Goal: Navigation & Orientation: Understand site structure

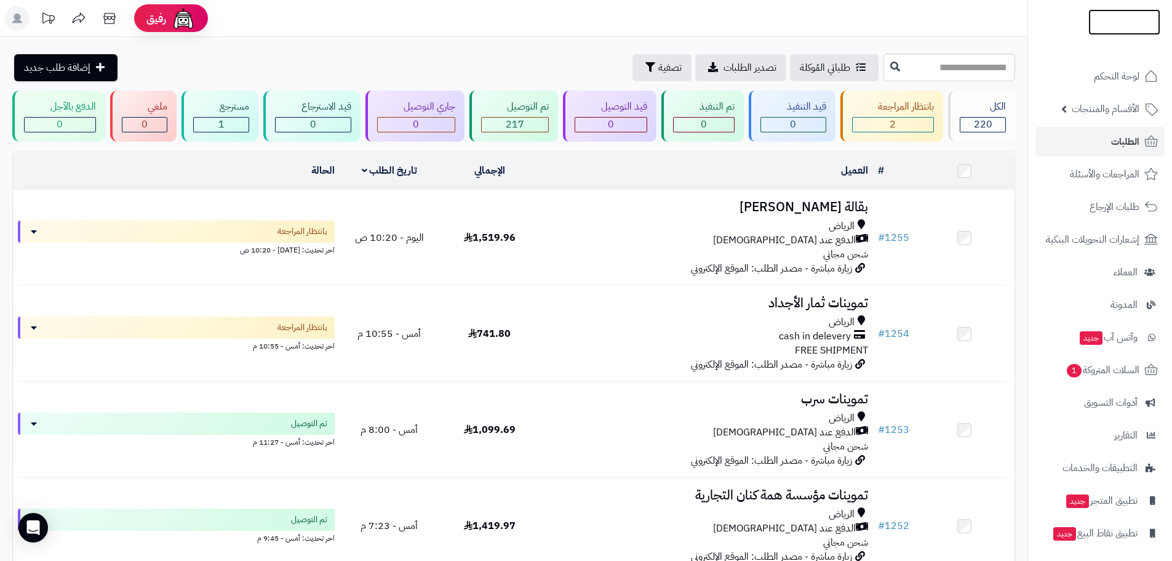
click at [1123, 31] on img at bounding box center [1125, 44] width 72 height 26
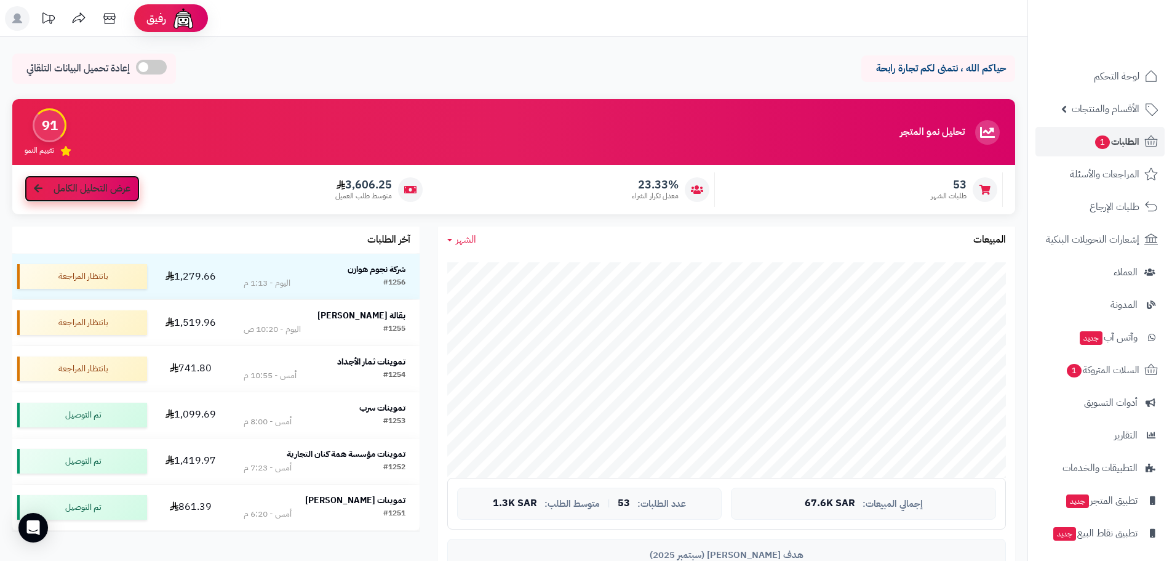
click at [129, 189] on span "عرض التحليل الكامل" at bounding box center [92, 189] width 77 height 14
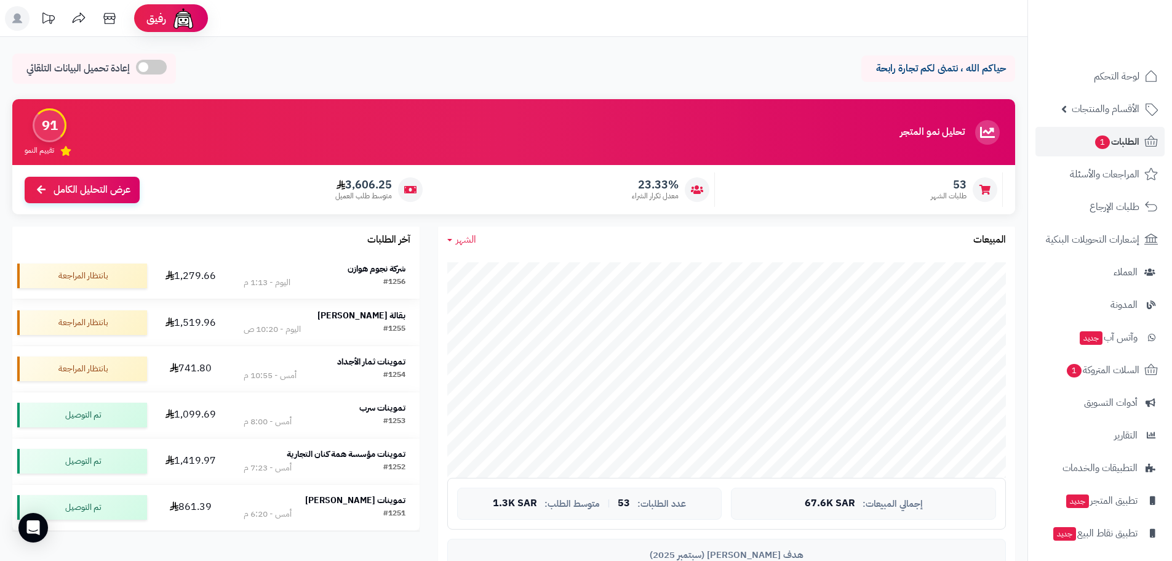
scroll to position [62, 0]
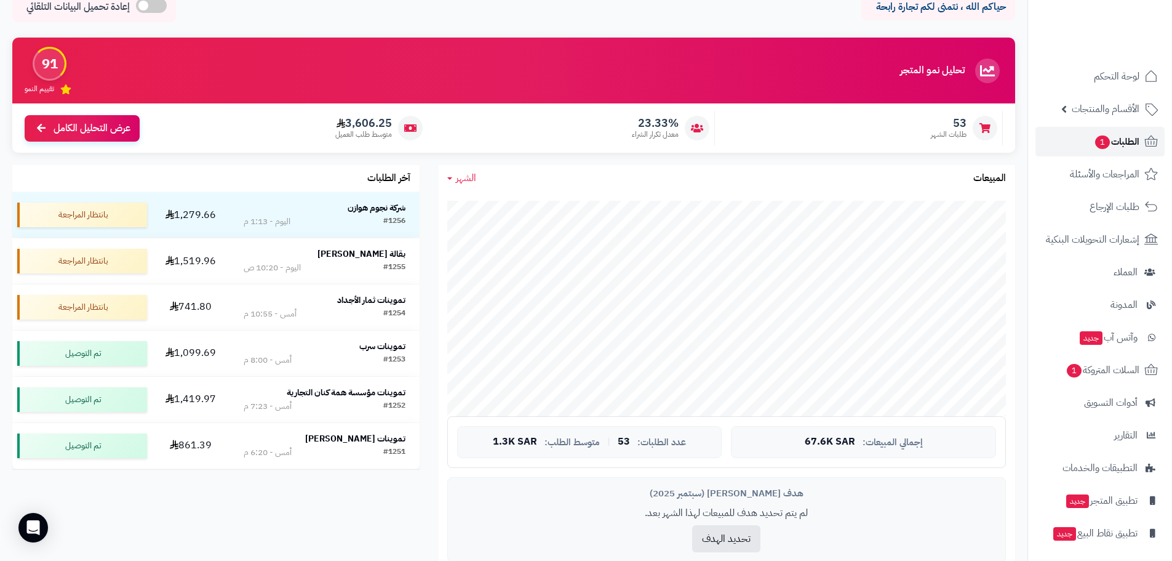
click at [1125, 143] on span "الطلبات 1" at bounding box center [1117, 141] width 46 height 17
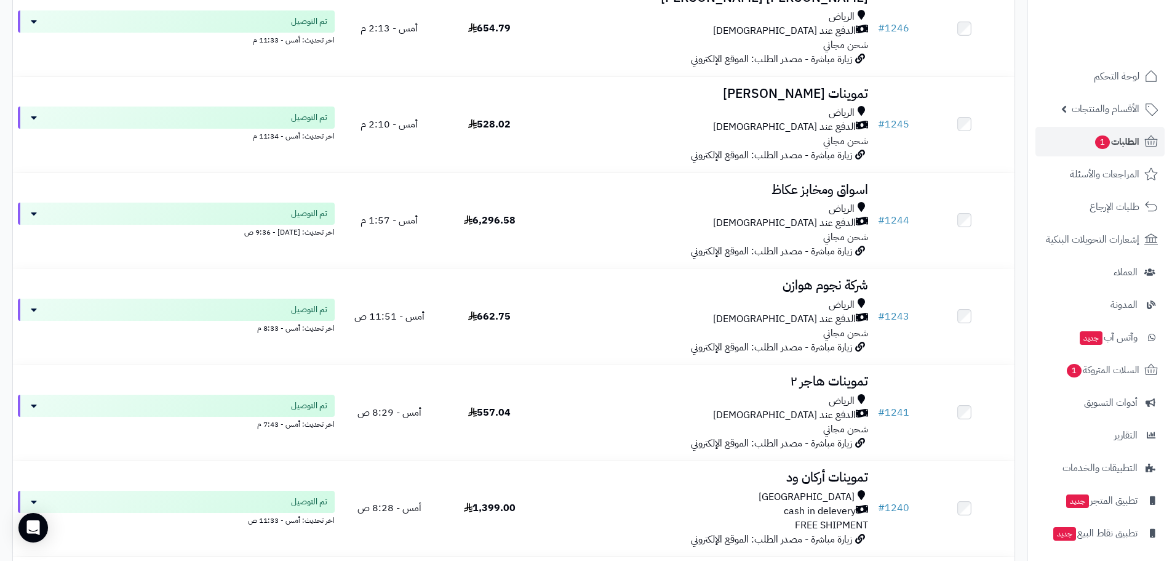
scroll to position [1293, 0]
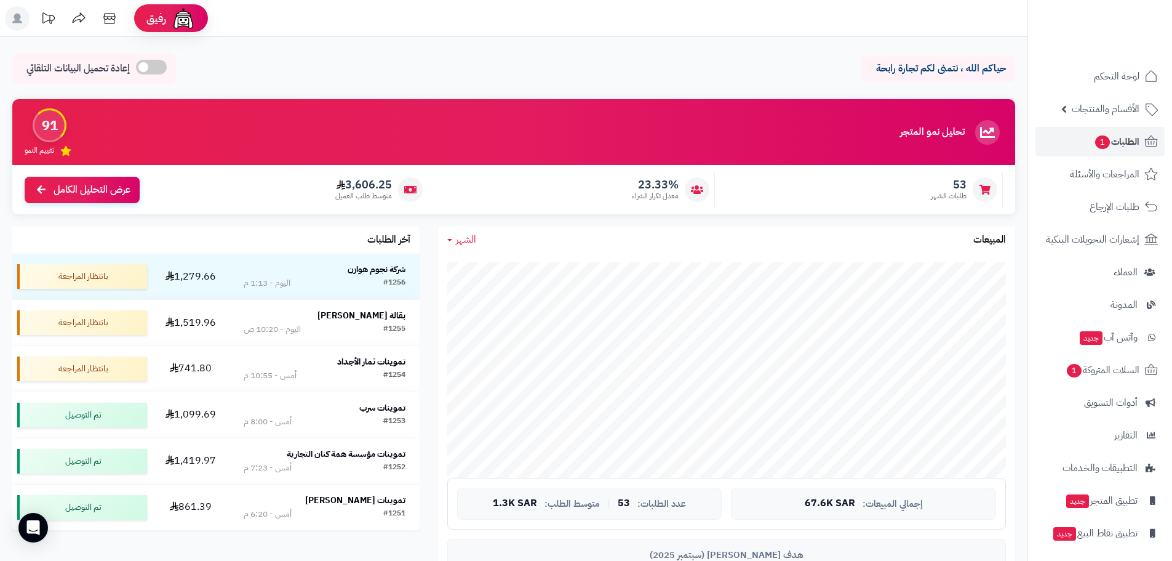
scroll to position [62, 0]
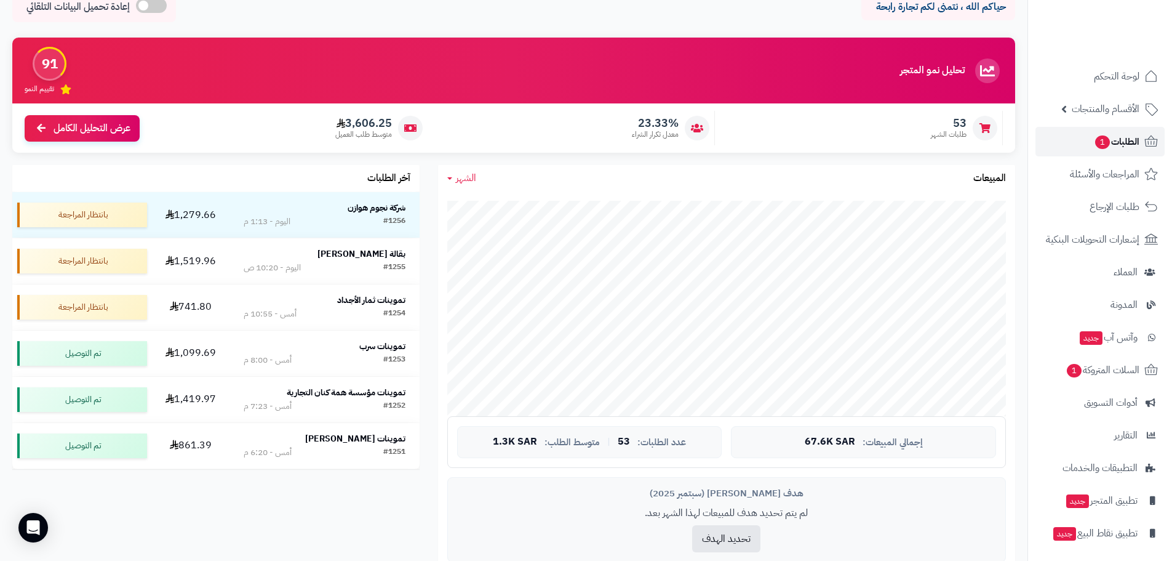
click at [1120, 143] on span "الطلبات 1" at bounding box center [1117, 141] width 46 height 17
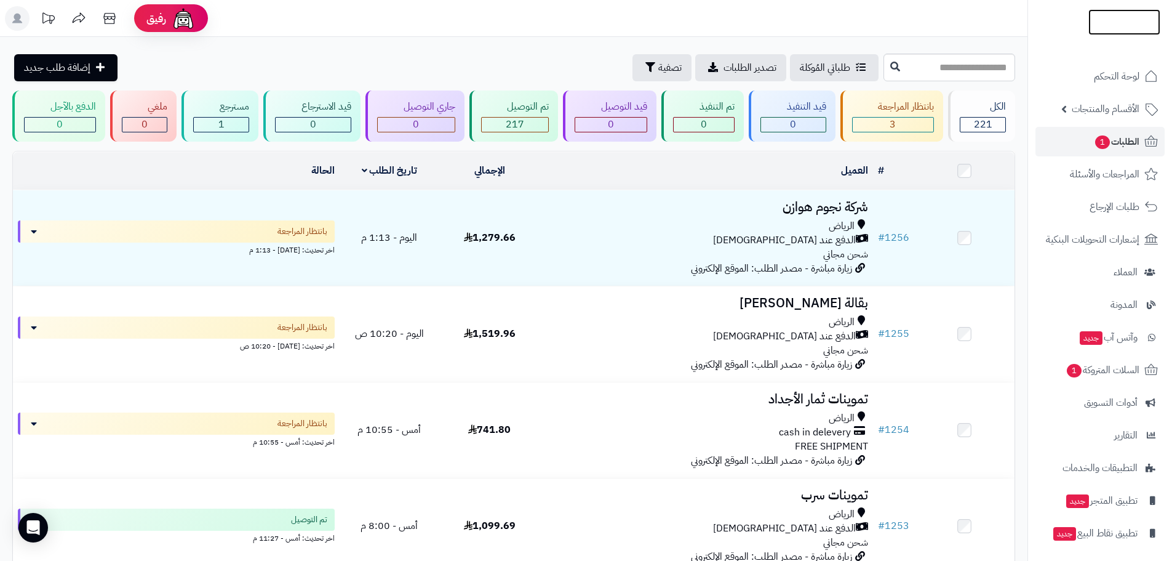
click at [1110, 18] on img at bounding box center [1125, 22] width 72 height 26
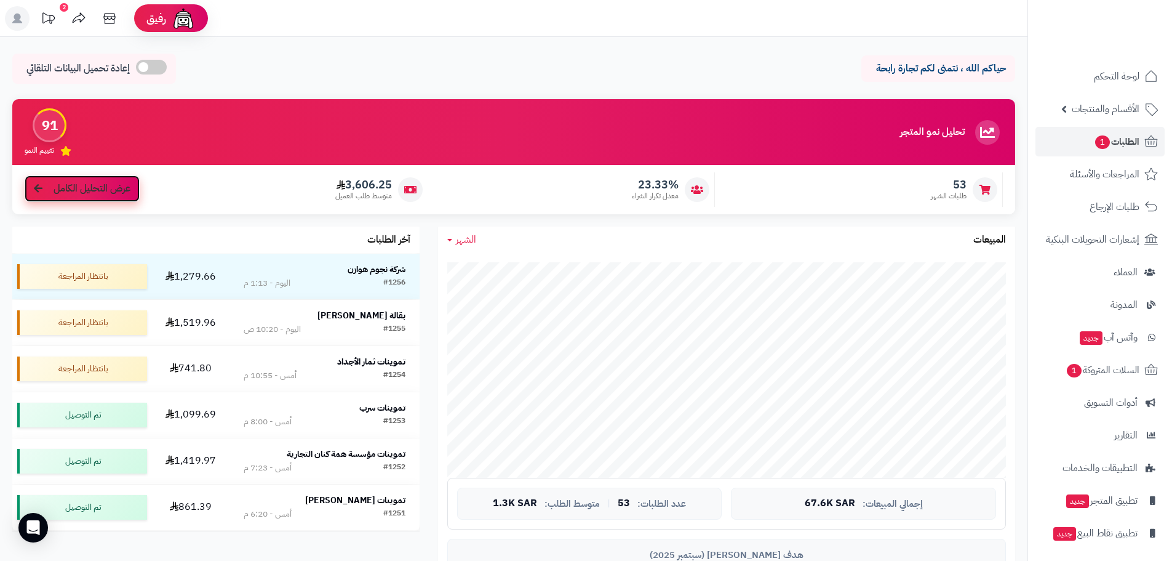
click at [116, 199] on link "عرض التحليل الكامل" at bounding box center [82, 188] width 115 height 26
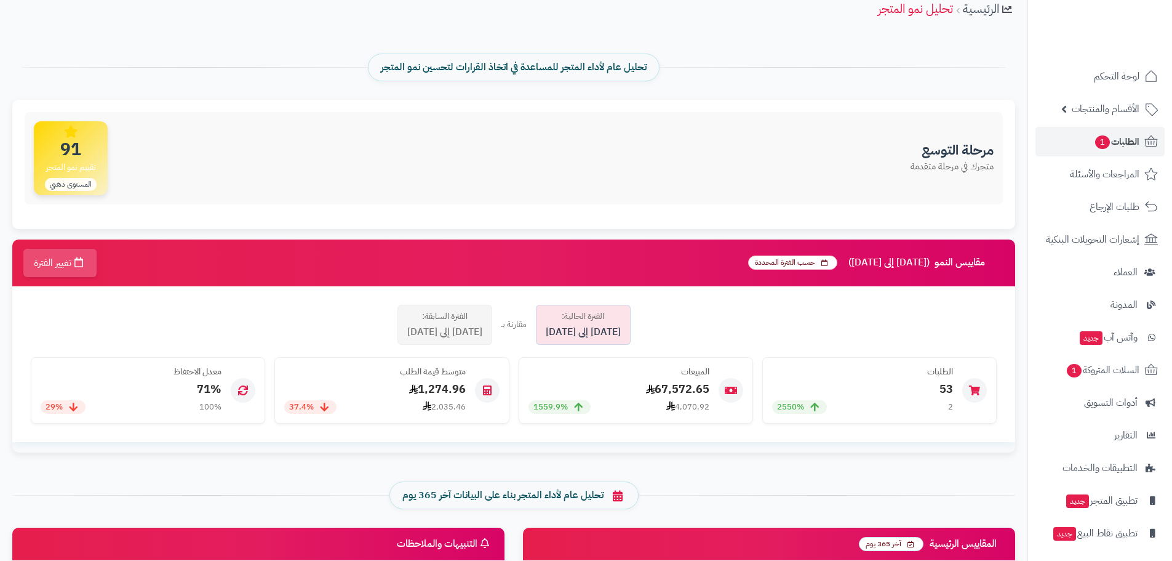
scroll to position [123, 0]
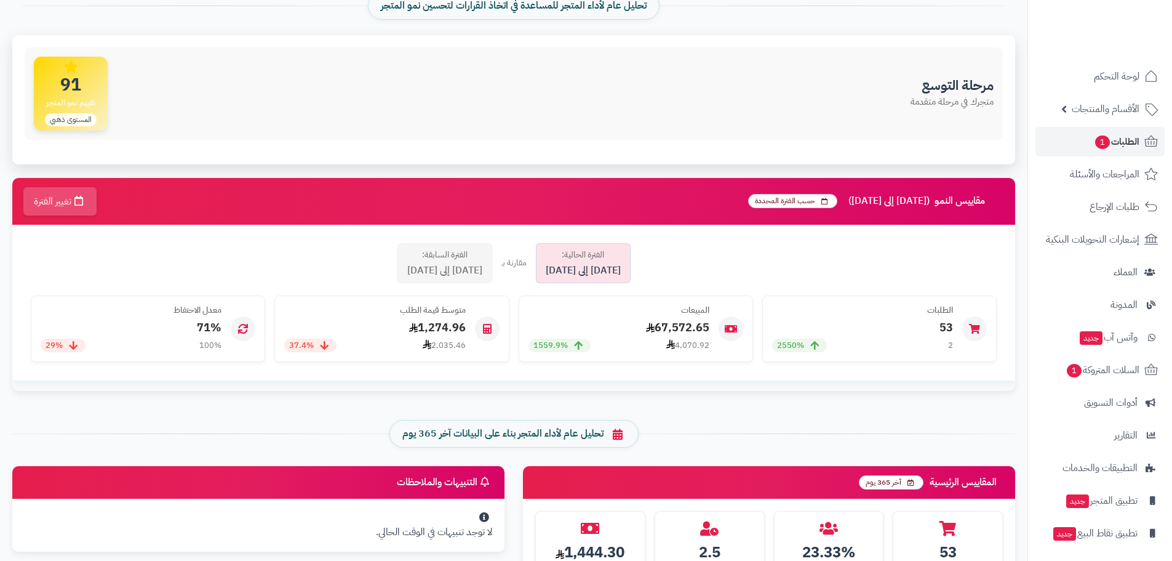
drag, startPoint x: 874, startPoint y: 411, endPoint x: 567, endPoint y: 127, distance: 418.1
click at [567, 127] on div "مرحلة التوسع متجرك في مرحلة متقدمة 91 تقييم نمو المتجر المستوى ذهبي" at bounding box center [514, 93] width 979 height 92
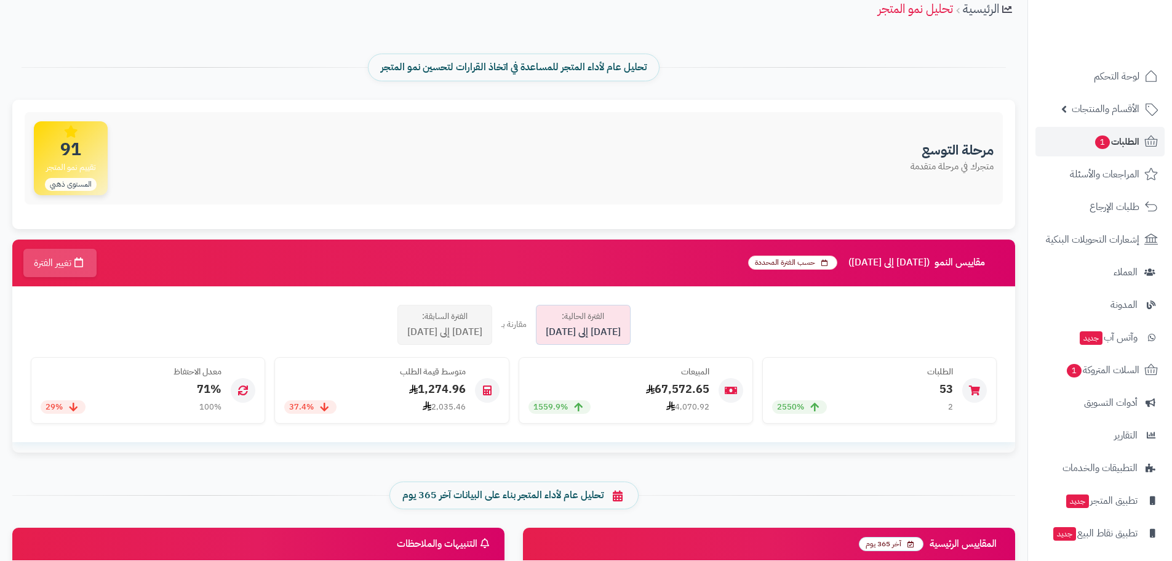
scroll to position [0, 0]
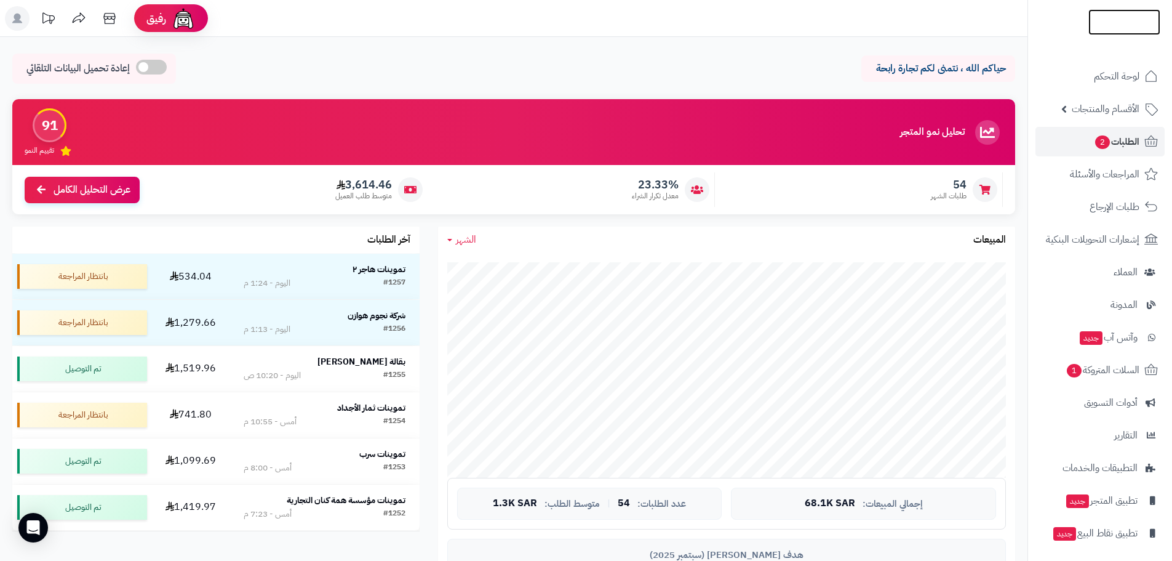
click at [1120, 15] on link at bounding box center [1125, 22] width 72 height 14
